Goal: Task Accomplishment & Management: Complete application form

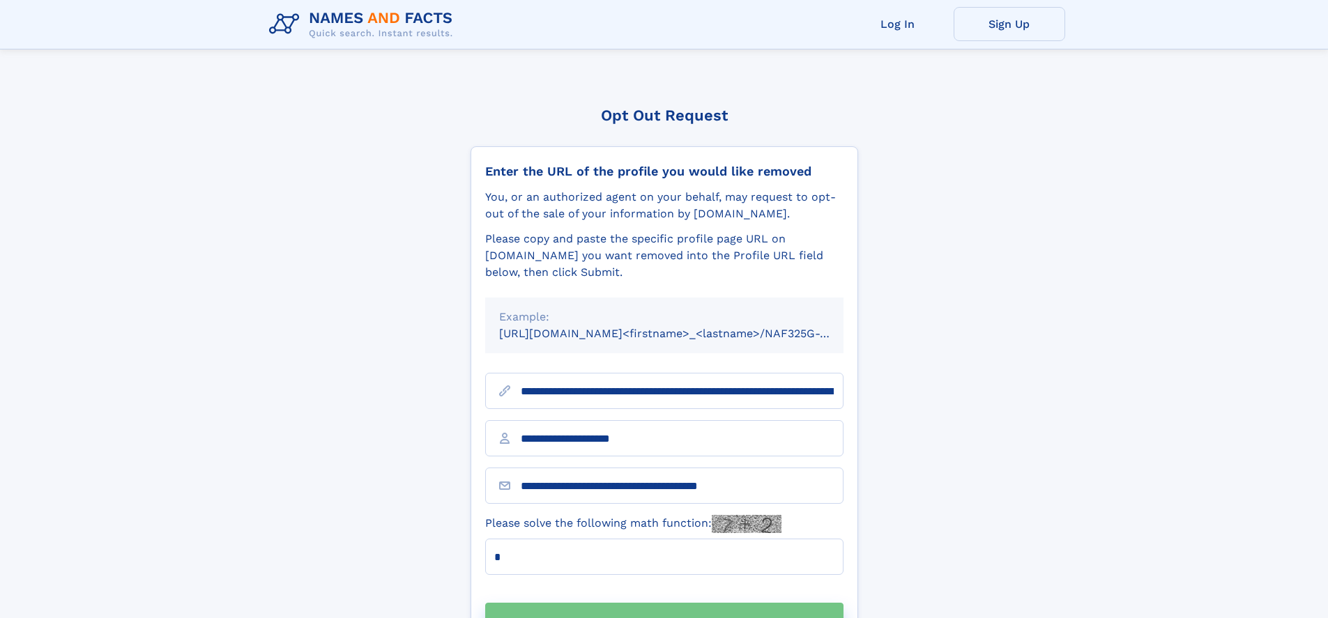
scroll to position [45, 0]
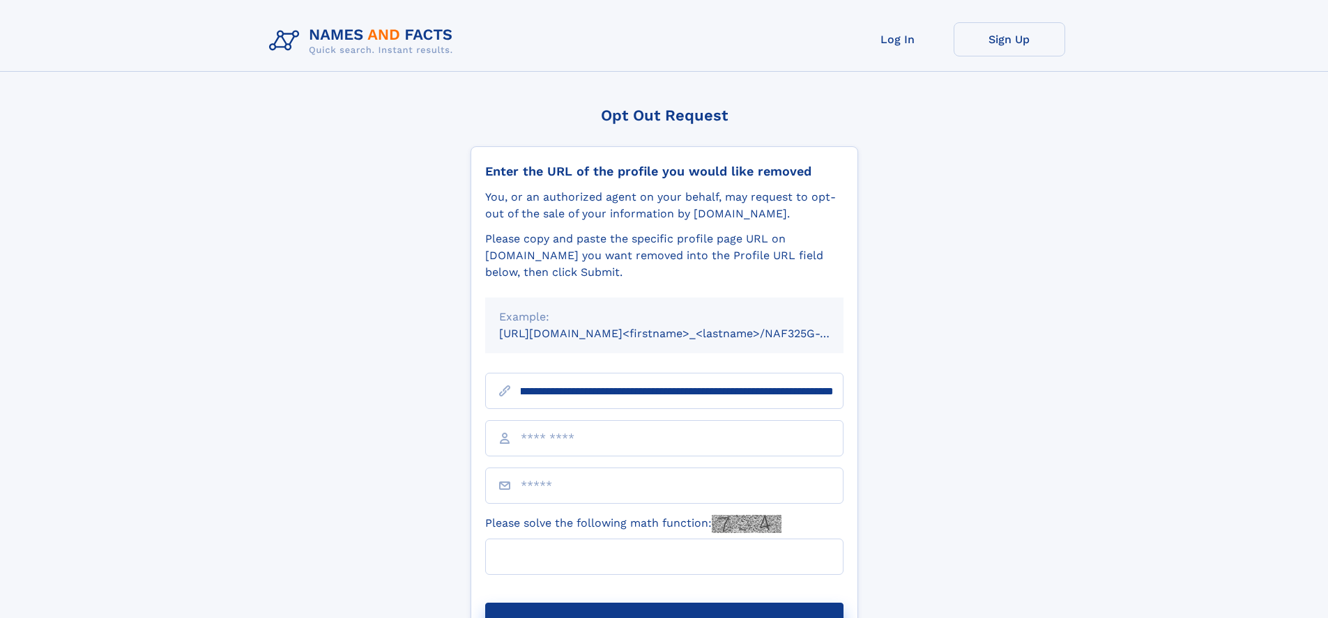
scroll to position [0, 172]
type input "**********"
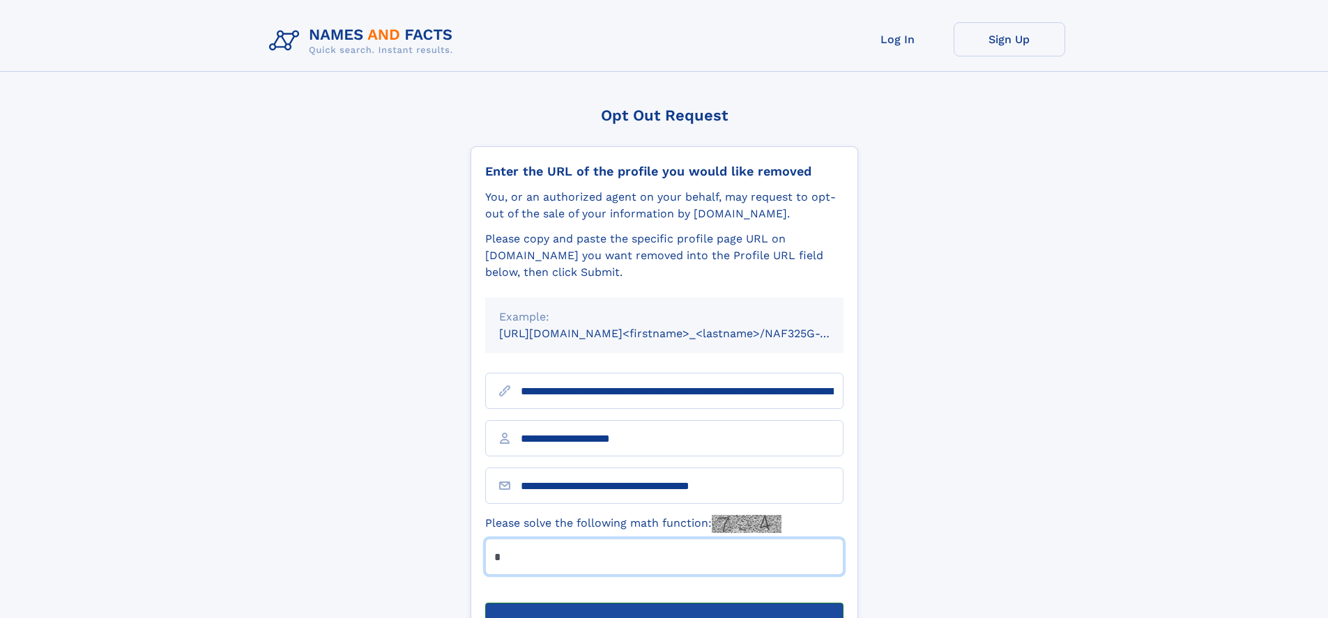
type input "*"
click at [664, 603] on button "Submit Opt Out Request" at bounding box center [664, 625] width 358 height 45
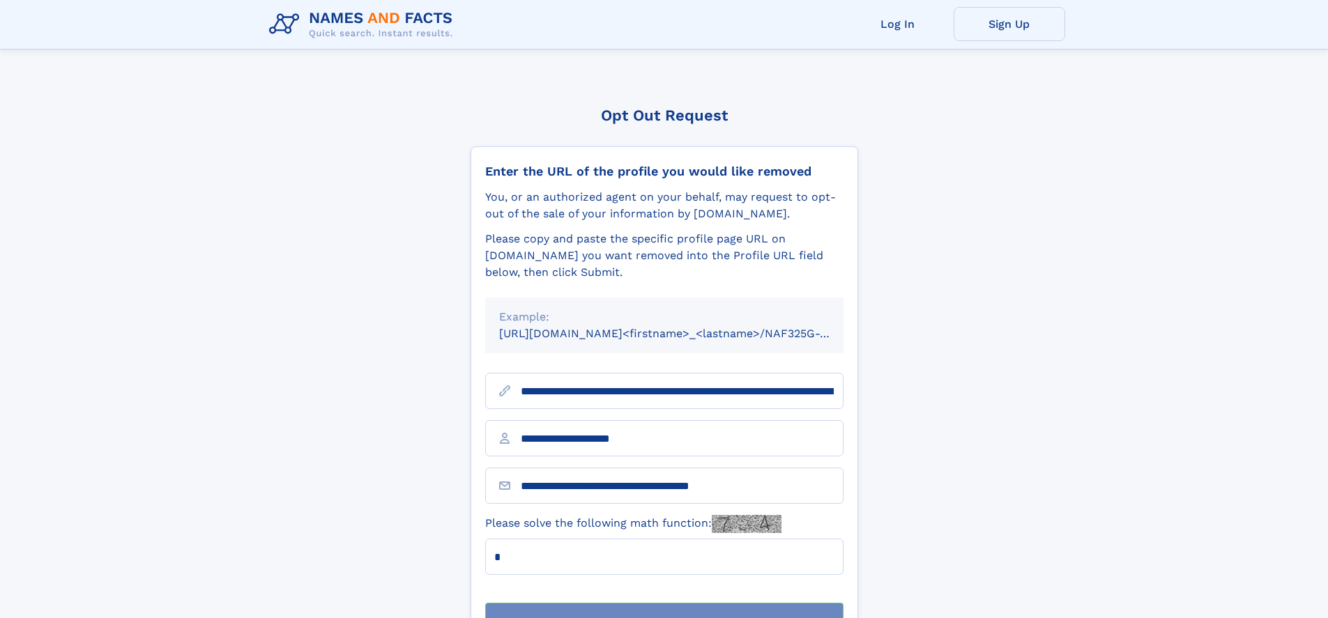
scroll to position [45, 0]
